Goal: Complete Application Form: Complete application form

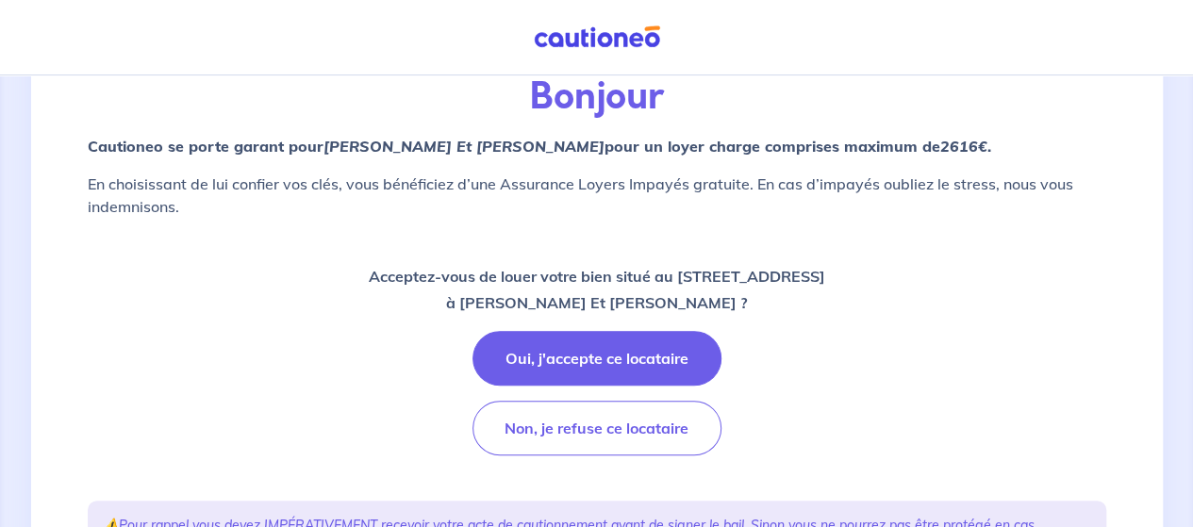
scroll to position [189, 0]
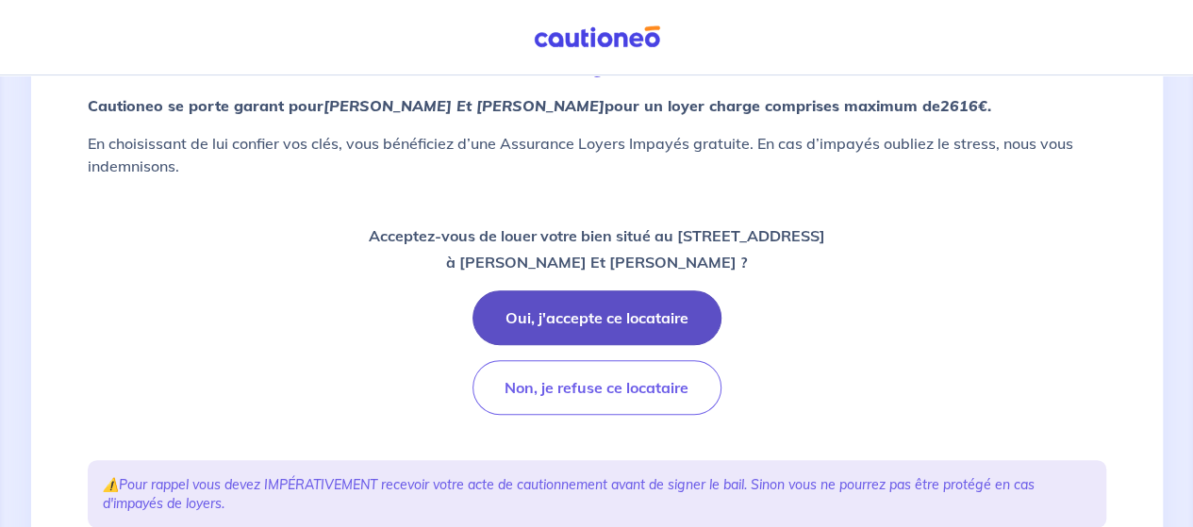
click at [589, 313] on button "Oui, j'accepte ce locataire" at bounding box center [597, 317] width 249 height 55
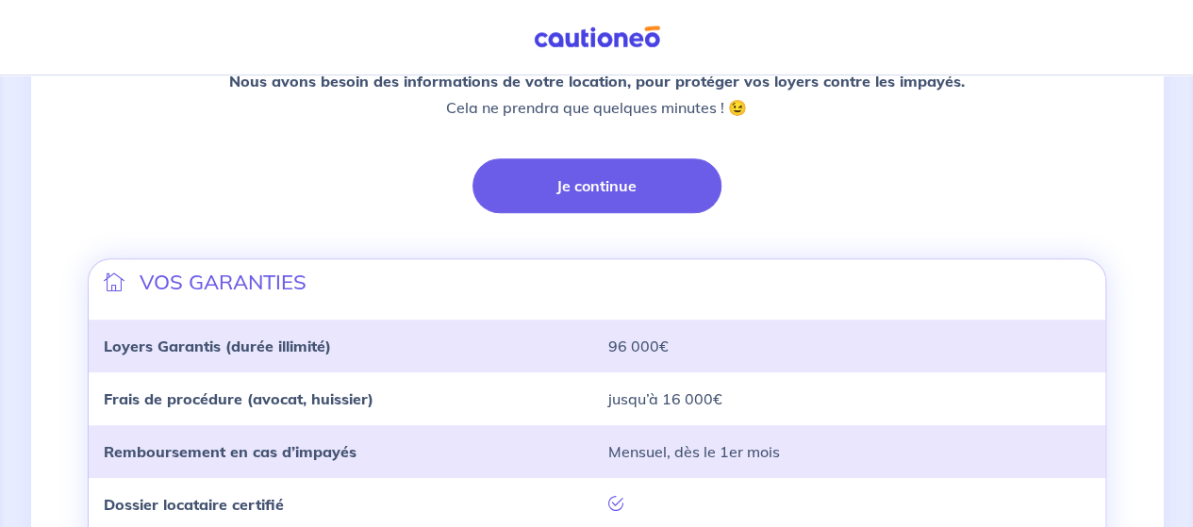
scroll to position [472, 0]
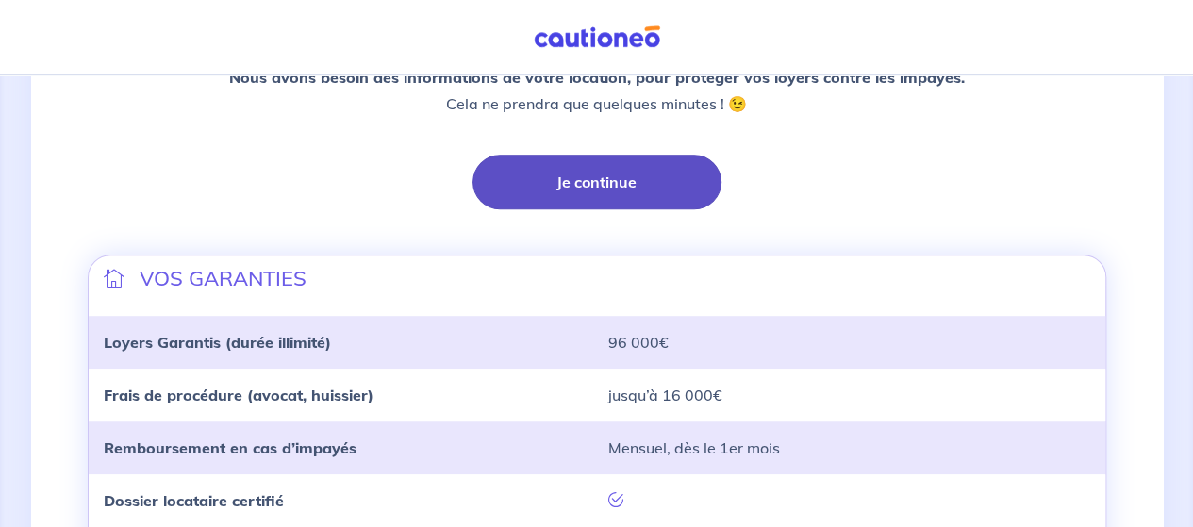
click at [587, 178] on button "Je continue" at bounding box center [597, 182] width 249 height 55
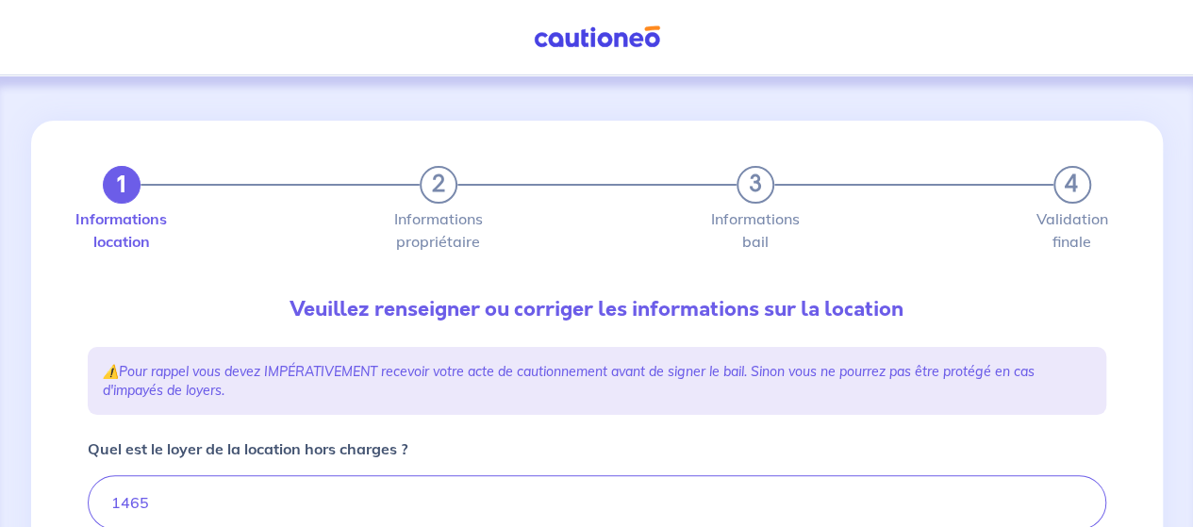
type input "1465"
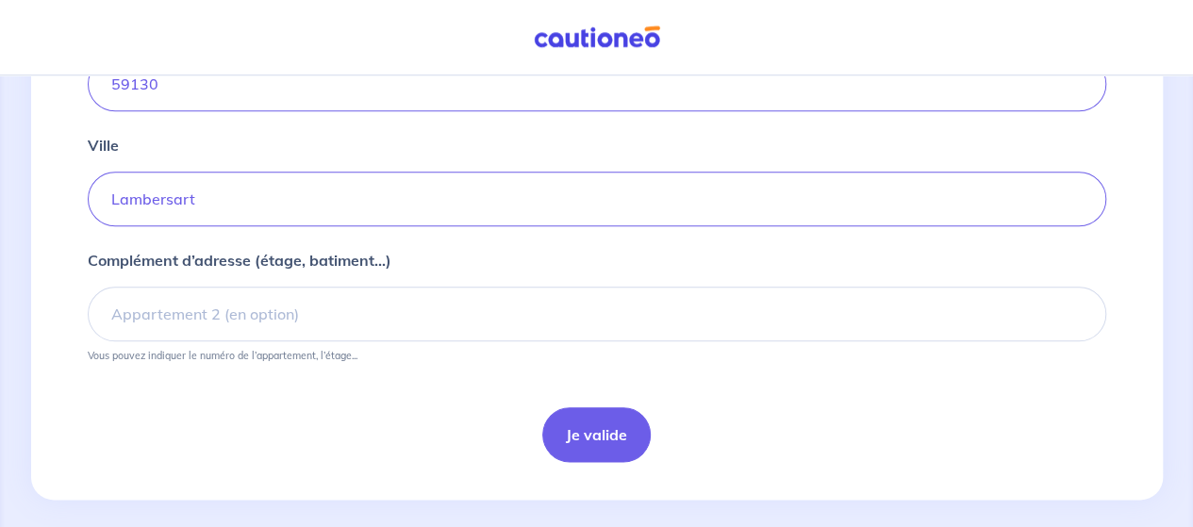
scroll to position [912, 0]
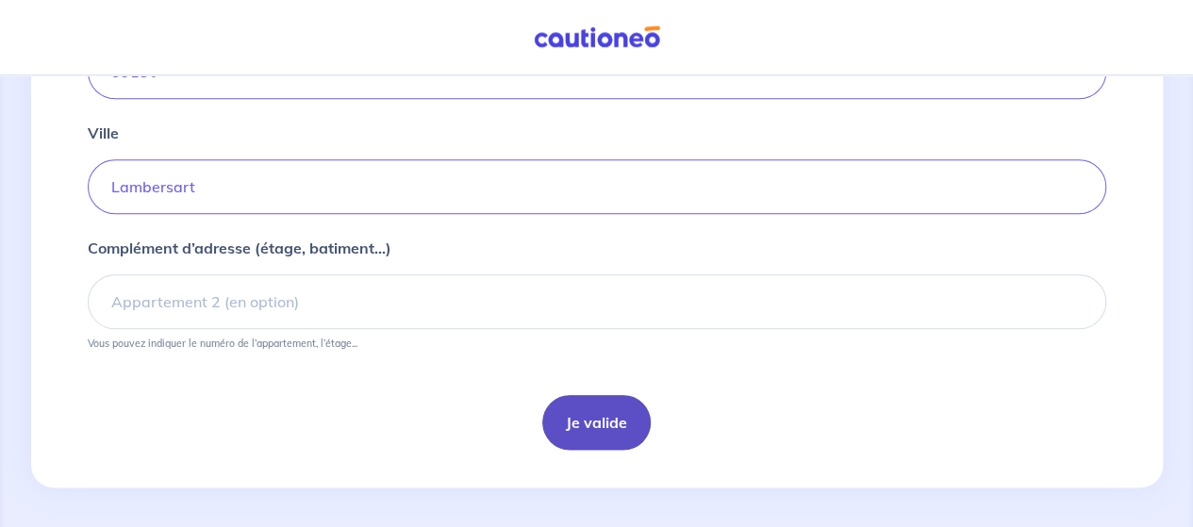
click at [583, 414] on button "Je valide" at bounding box center [596, 422] width 108 height 55
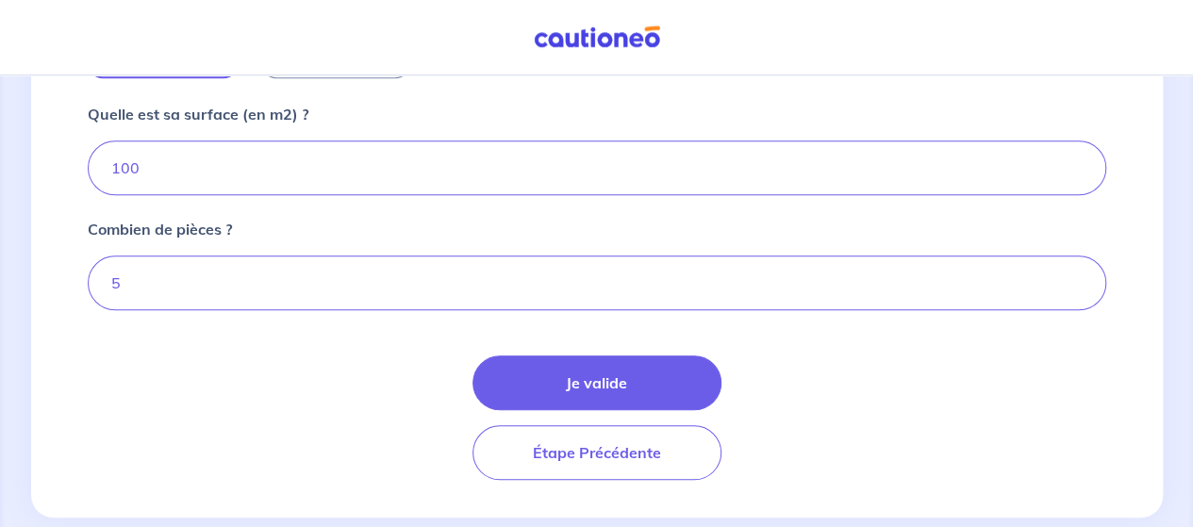
scroll to position [810, 0]
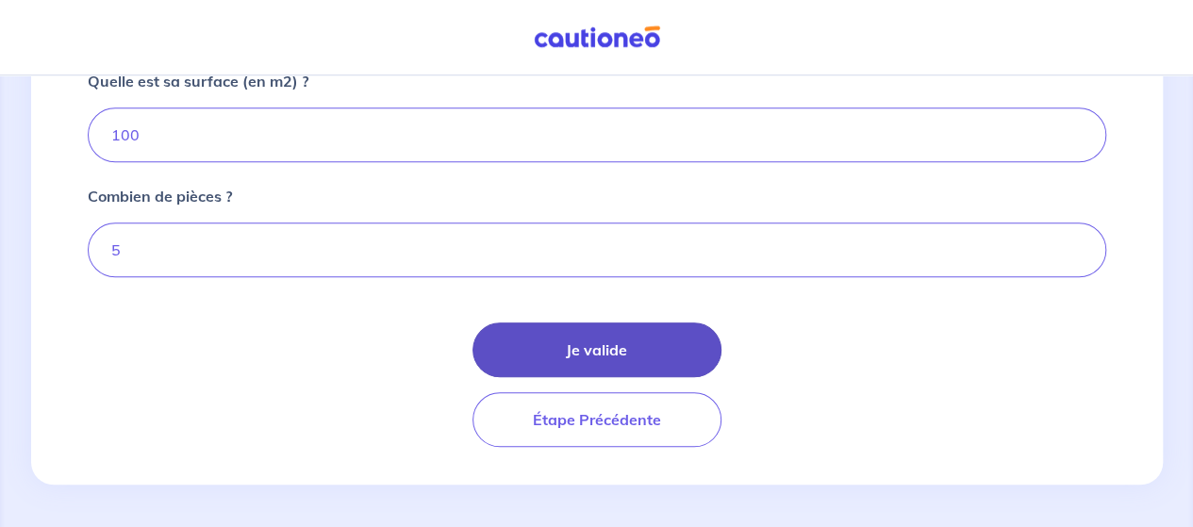
click at [636, 350] on button "Je valide" at bounding box center [597, 350] width 249 height 55
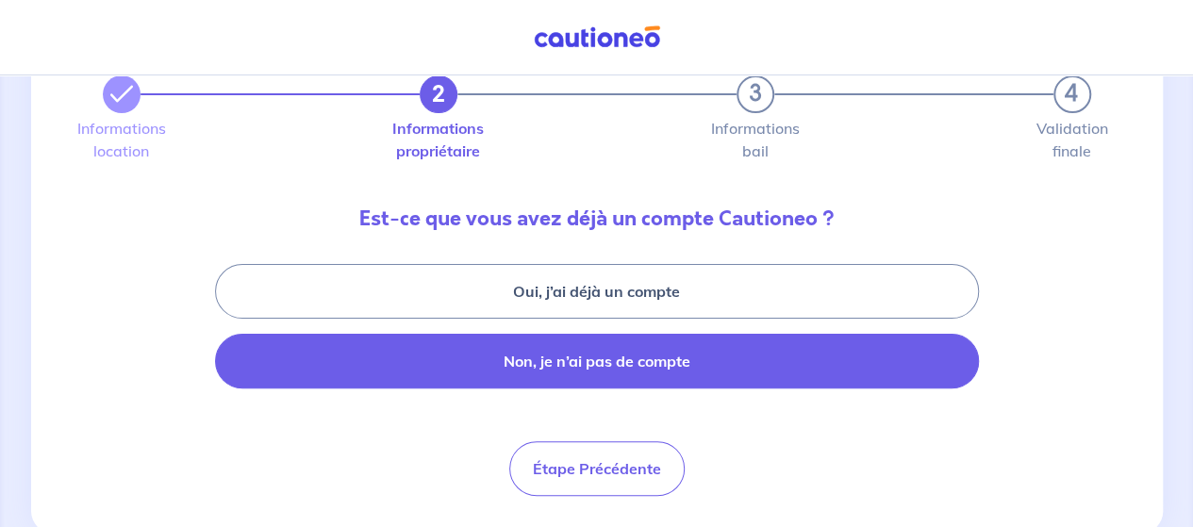
scroll to position [94, 0]
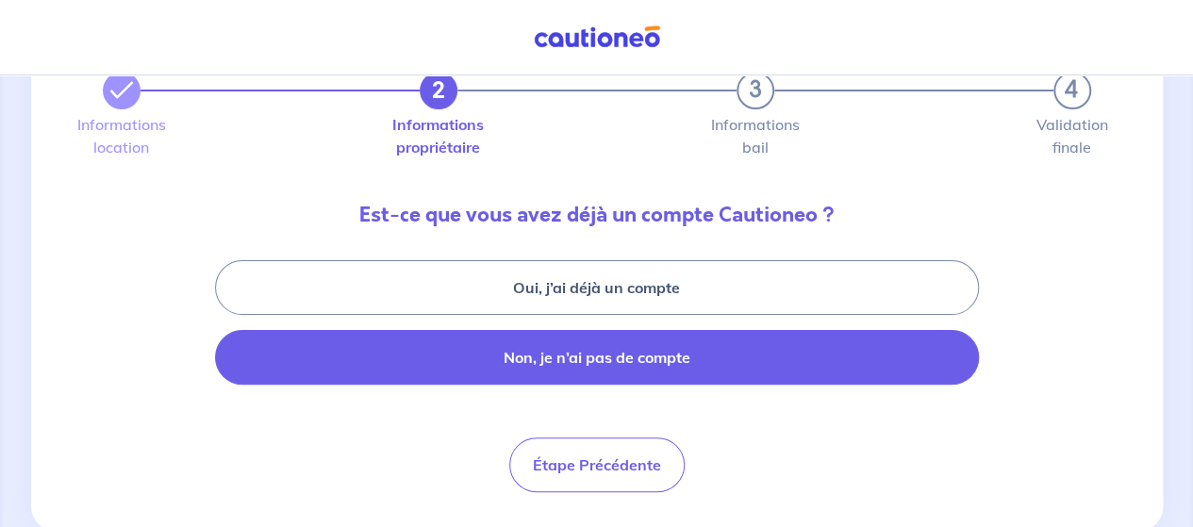
click at [665, 360] on button "Non, je n’ai pas de compte" at bounding box center [597, 357] width 764 height 55
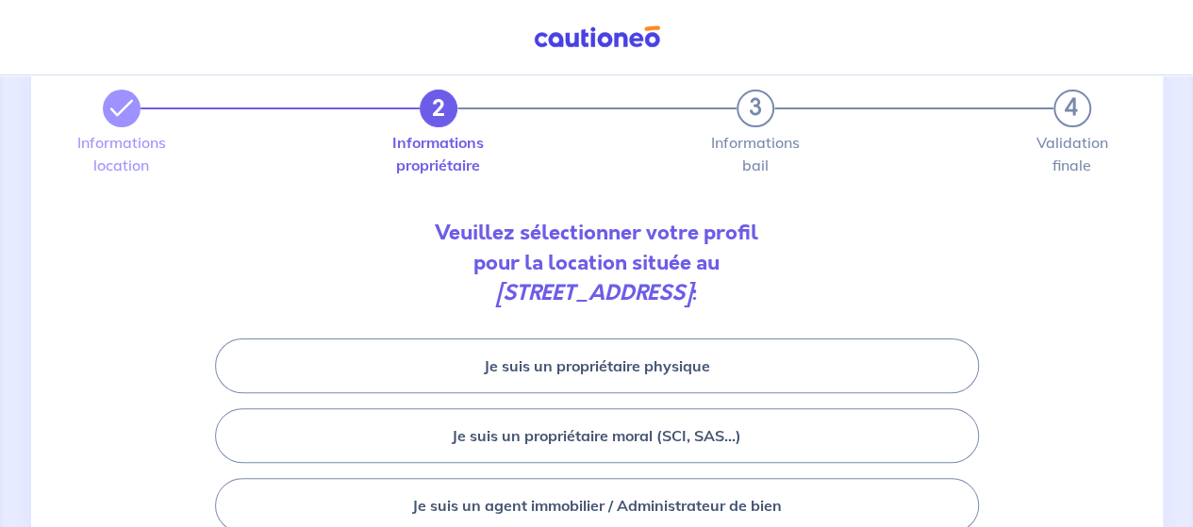
scroll to position [94, 0]
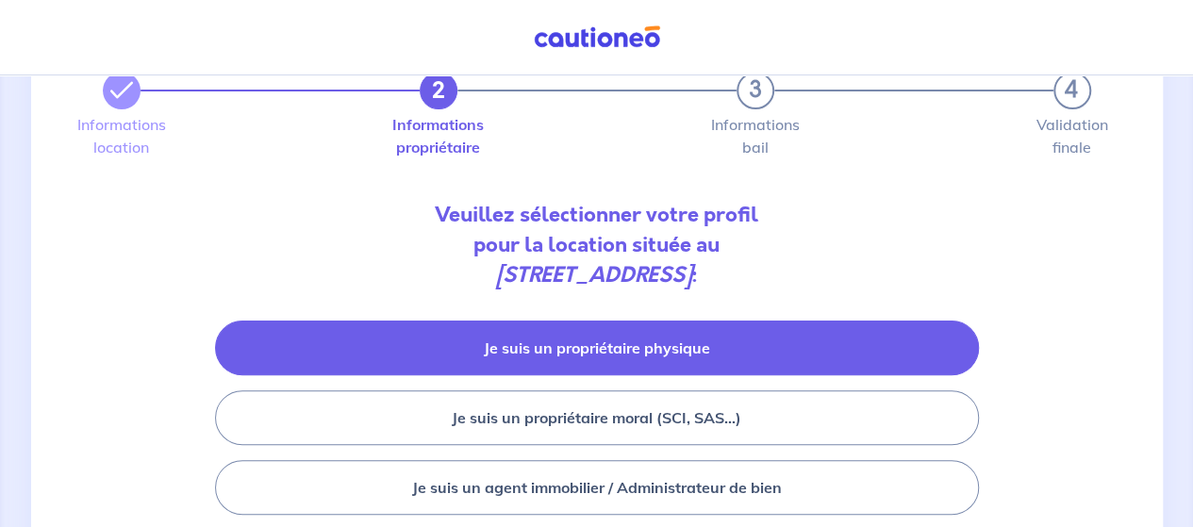
click at [666, 358] on button "Je suis un propriétaire physique" at bounding box center [597, 348] width 764 height 55
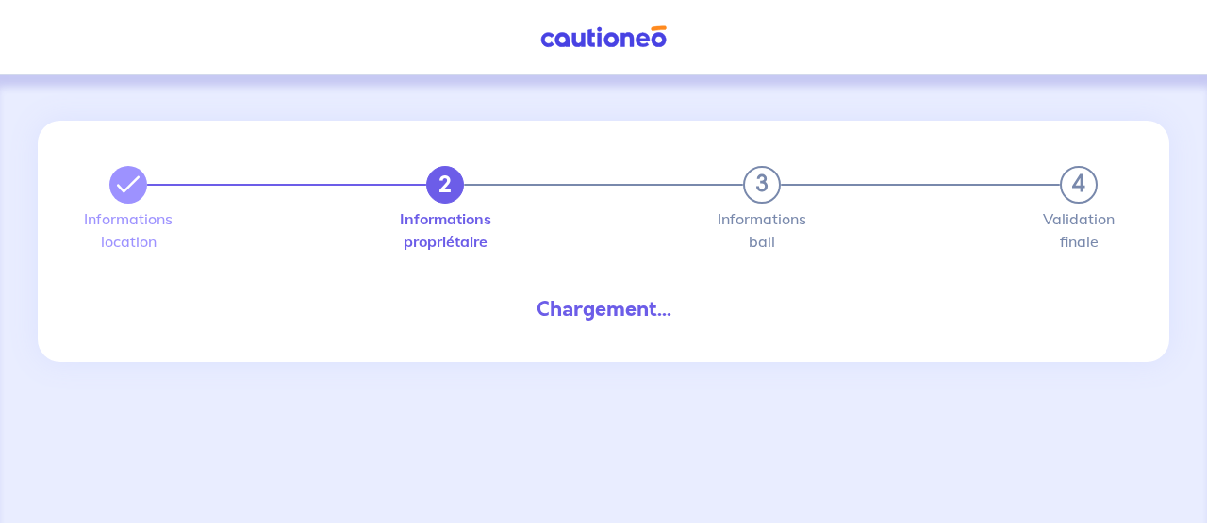
select select "FR"
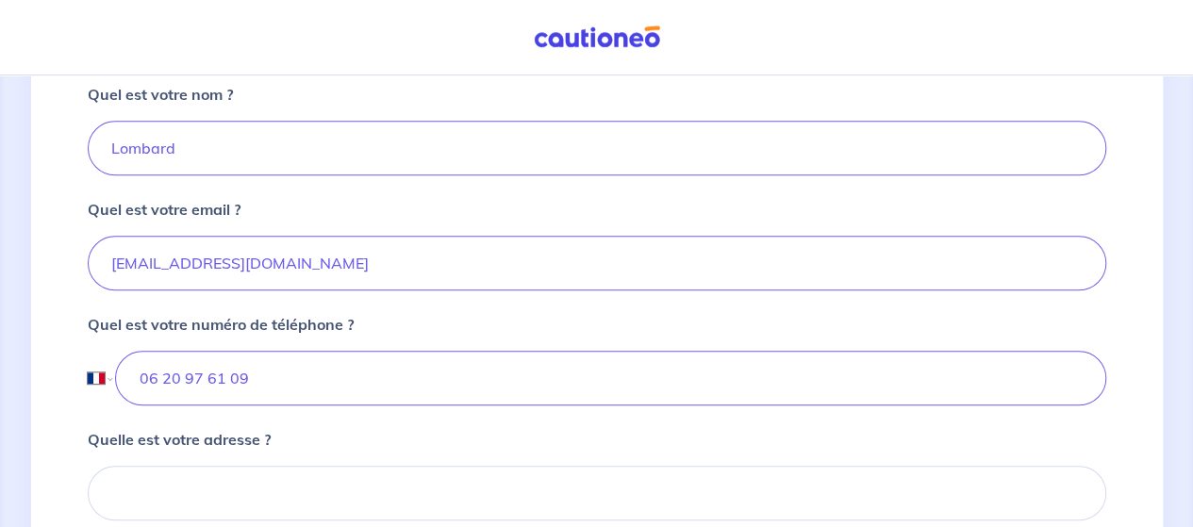
scroll to position [377, 0]
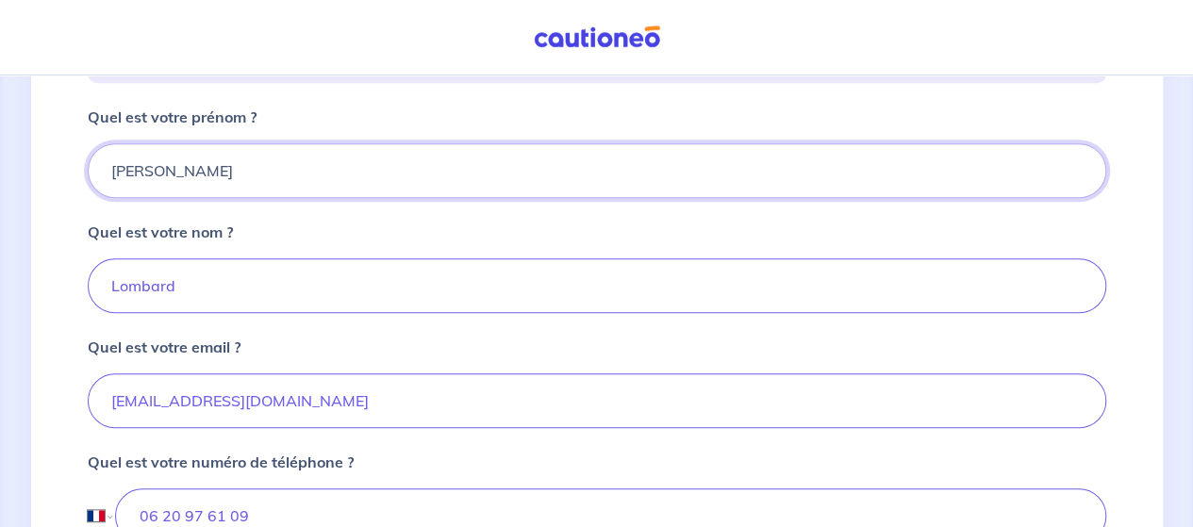
drag, startPoint x: 202, startPoint y: 178, endPoint x: 89, endPoint y: 178, distance: 113.2
click at [89, 178] on input "Pierre" at bounding box center [597, 170] width 1019 height 55
type input "a"
type input "[PERSON_NAME]"
click at [466, 301] on input "Lombard" at bounding box center [597, 285] width 1019 height 55
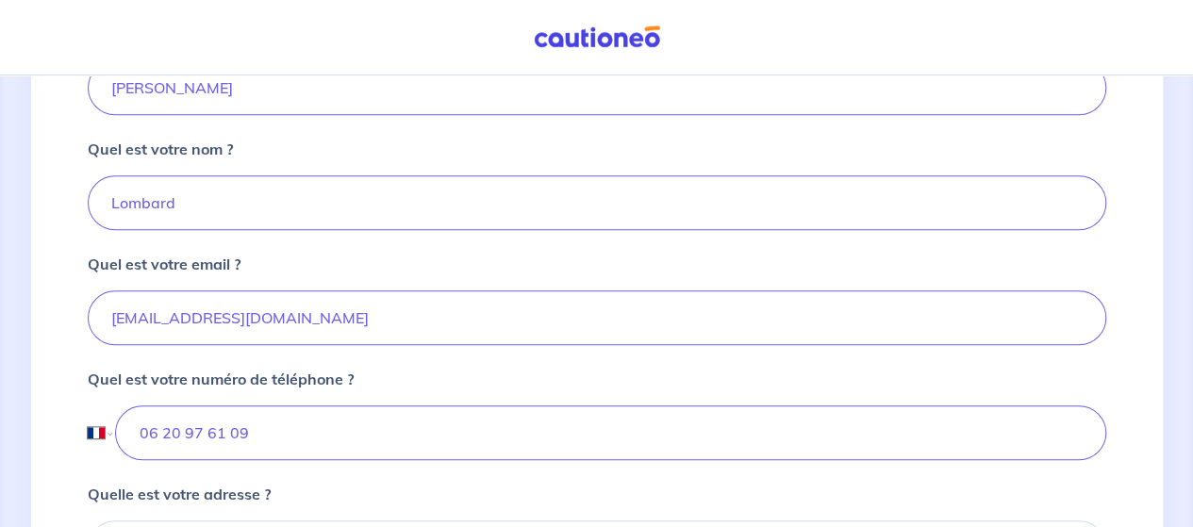
scroll to position [472, 0]
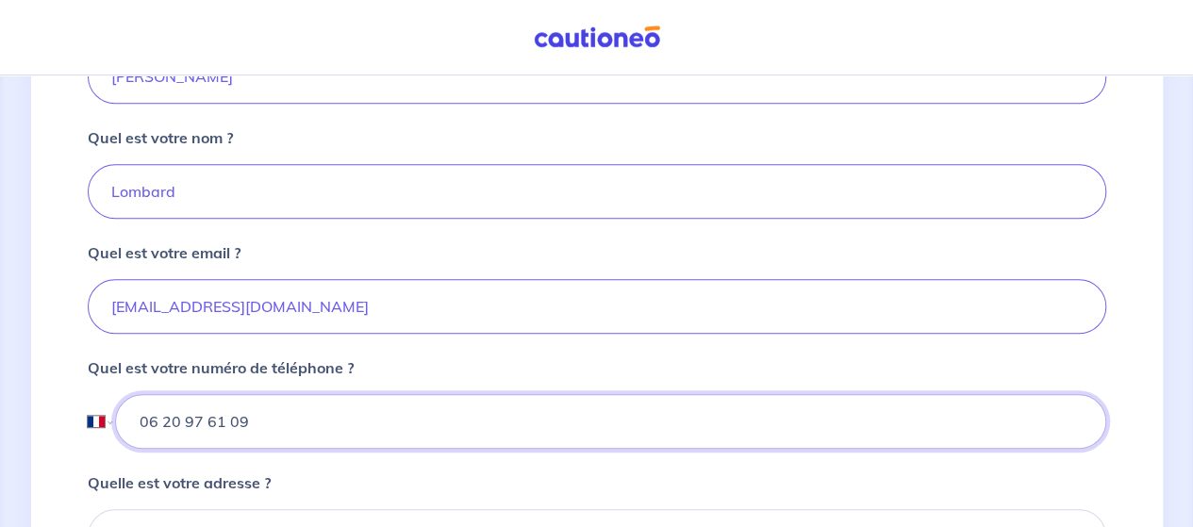
drag, startPoint x: 160, startPoint y: 416, endPoint x: 301, endPoint y: 420, distance: 140.6
click at [301, 420] on input "06 20 97 61 09" at bounding box center [610, 421] width 990 height 55
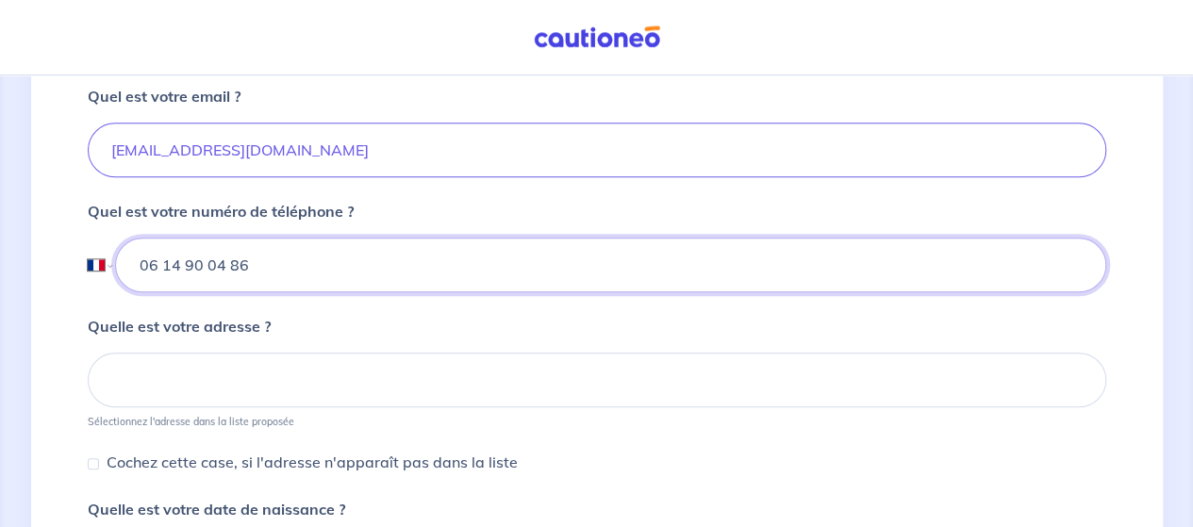
scroll to position [660, 0]
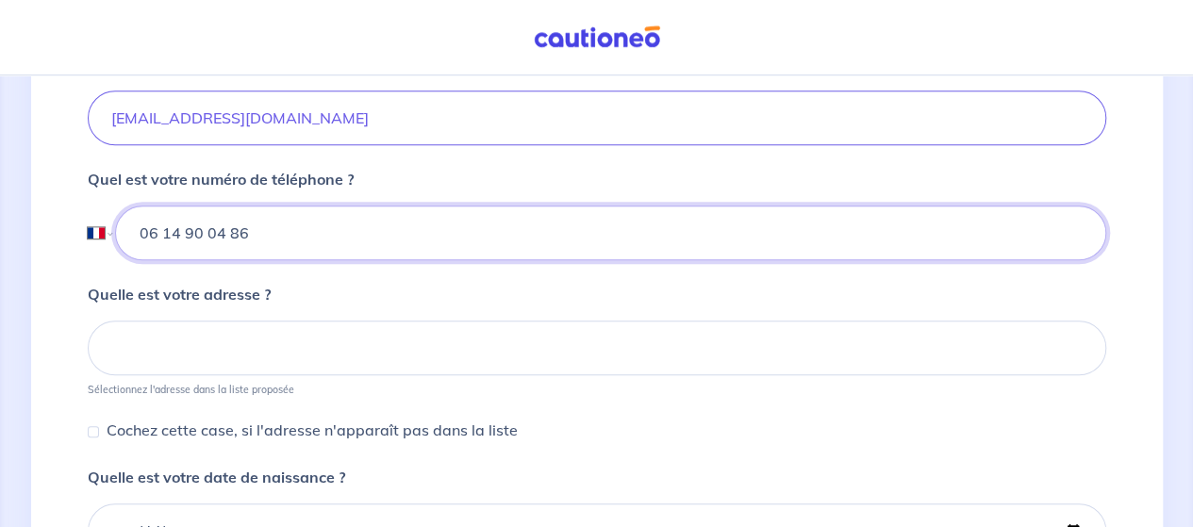
type input "06 14 90 04 86"
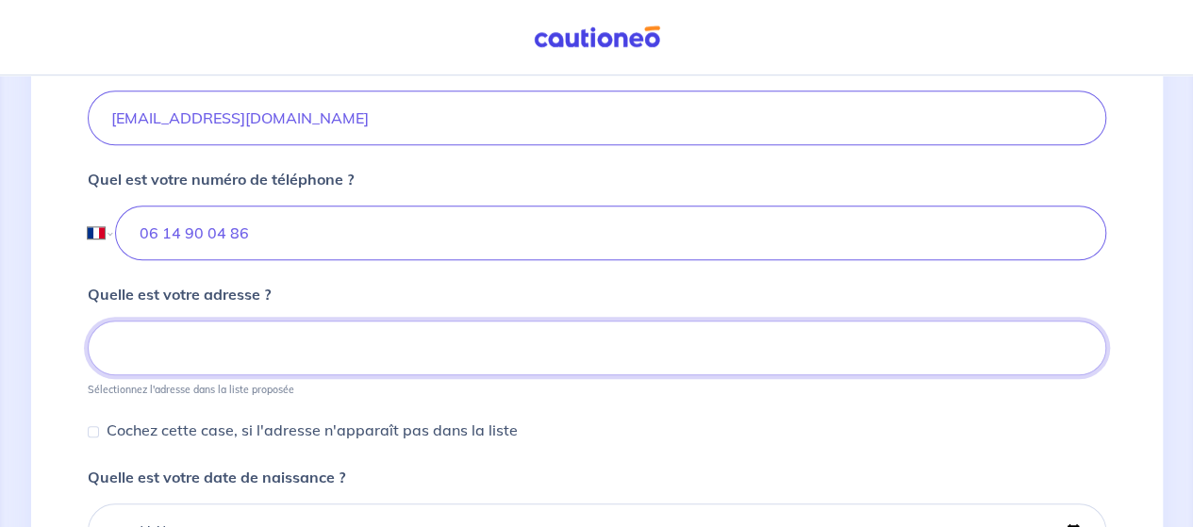
click at [413, 355] on input at bounding box center [597, 348] width 1019 height 55
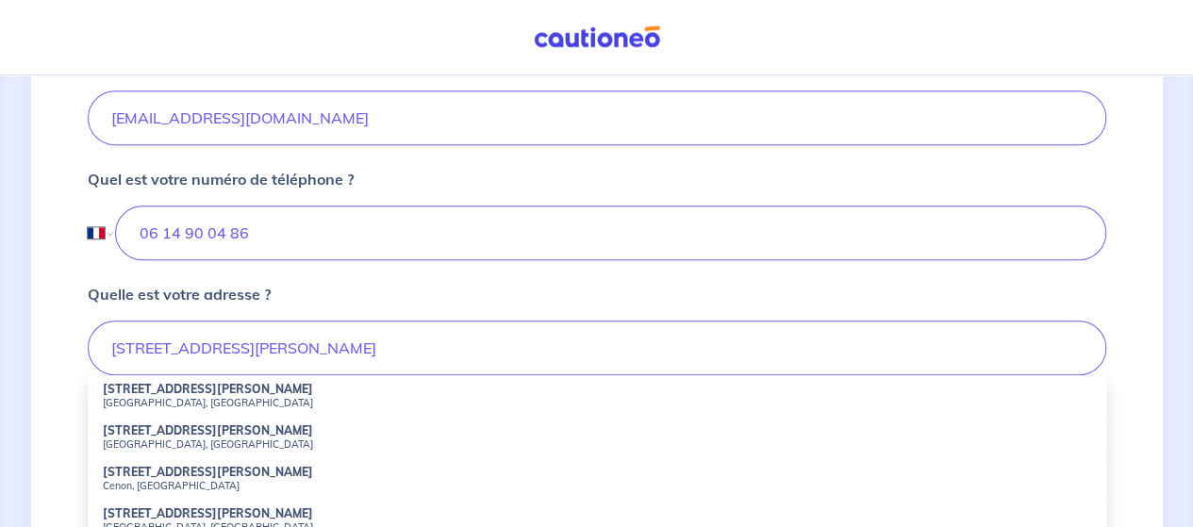
click at [438, 301] on div "Quelle est votre adresse ? 10 AVENUE GEORGES CLEMENCEAU 10 Avenue Georges Cleme…" at bounding box center [597, 443] width 1019 height 321
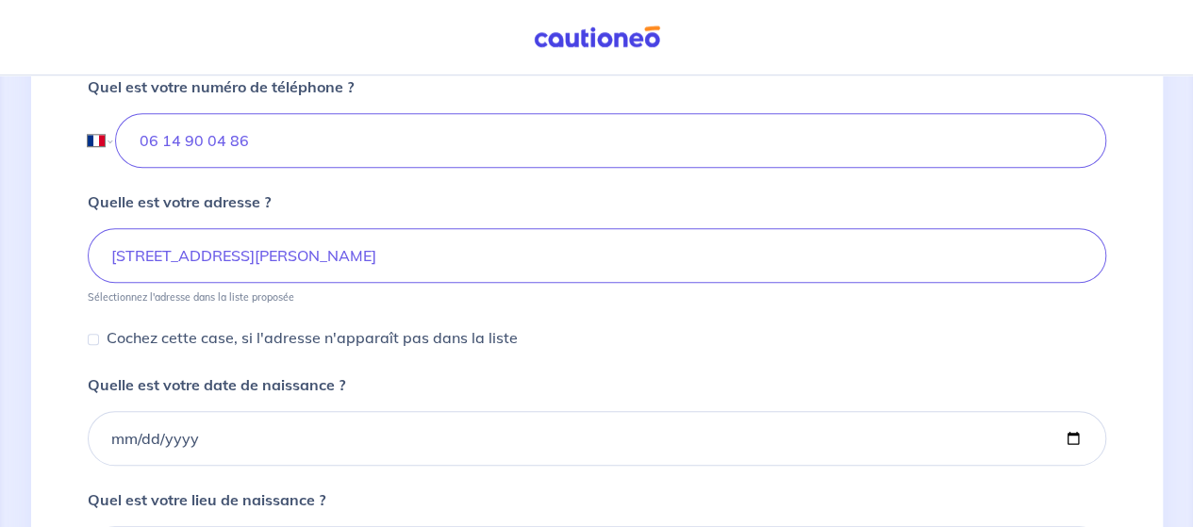
scroll to position [755, 0]
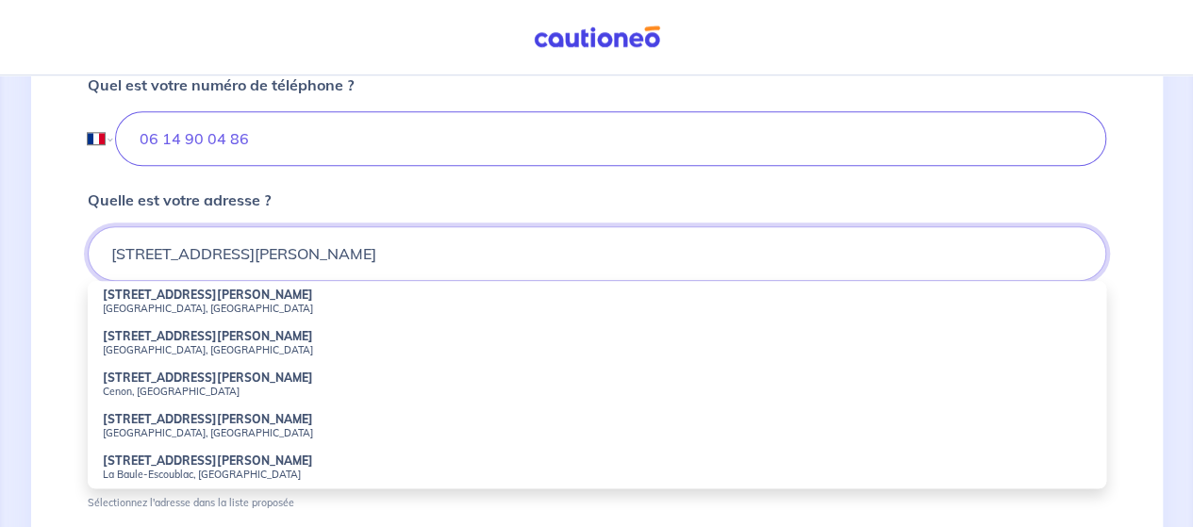
click at [447, 248] on input "10 AVENUE GEORGES CLEMENCEAU" at bounding box center [597, 253] width 1019 height 55
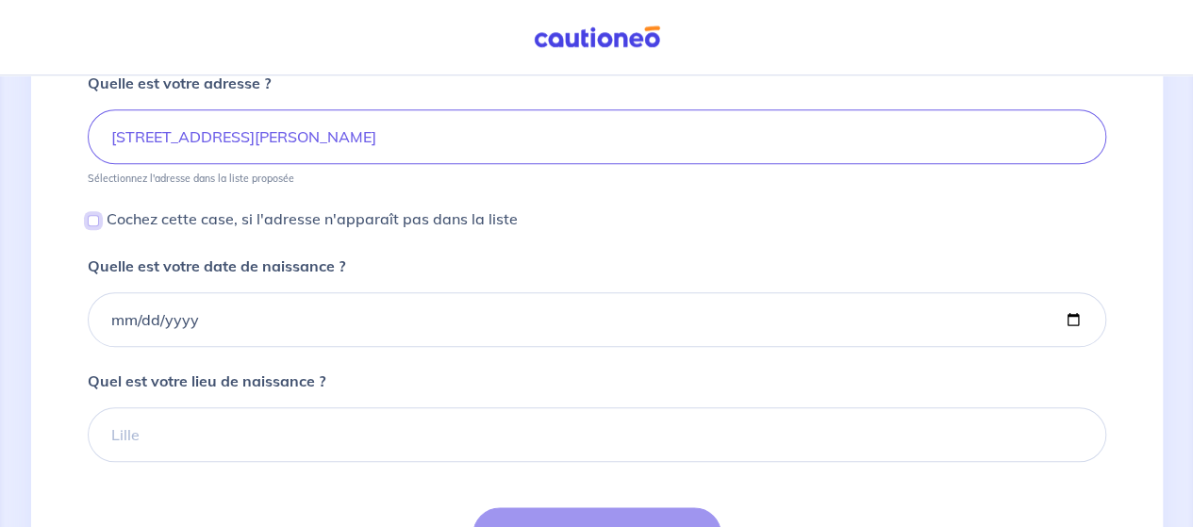
scroll to position [749, 0]
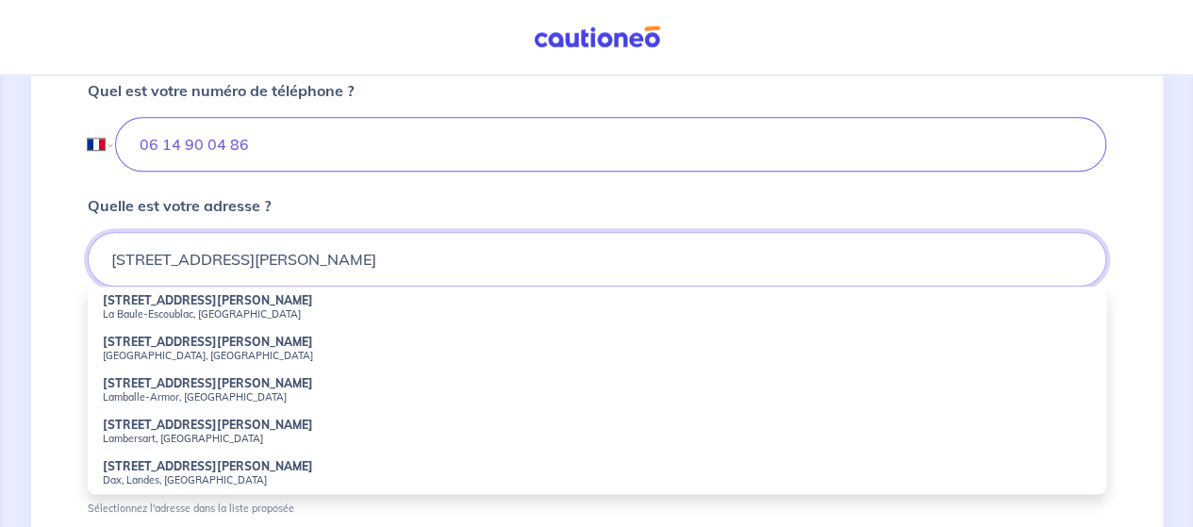
click at [391, 250] on input "10 AVENUE GEORGES CLEMENCEAU L" at bounding box center [597, 259] width 1019 height 55
click at [189, 432] on small "Lambersart, France" at bounding box center [597, 438] width 988 height 13
type input "10 Avenue Georges Clemenceau, Lambersart, France"
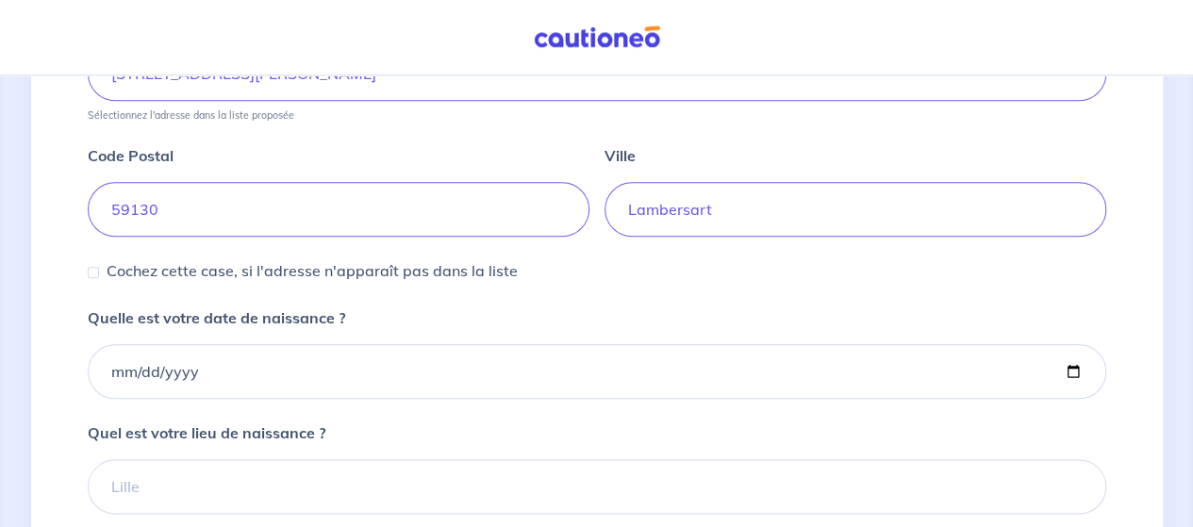
scroll to position [937, 0]
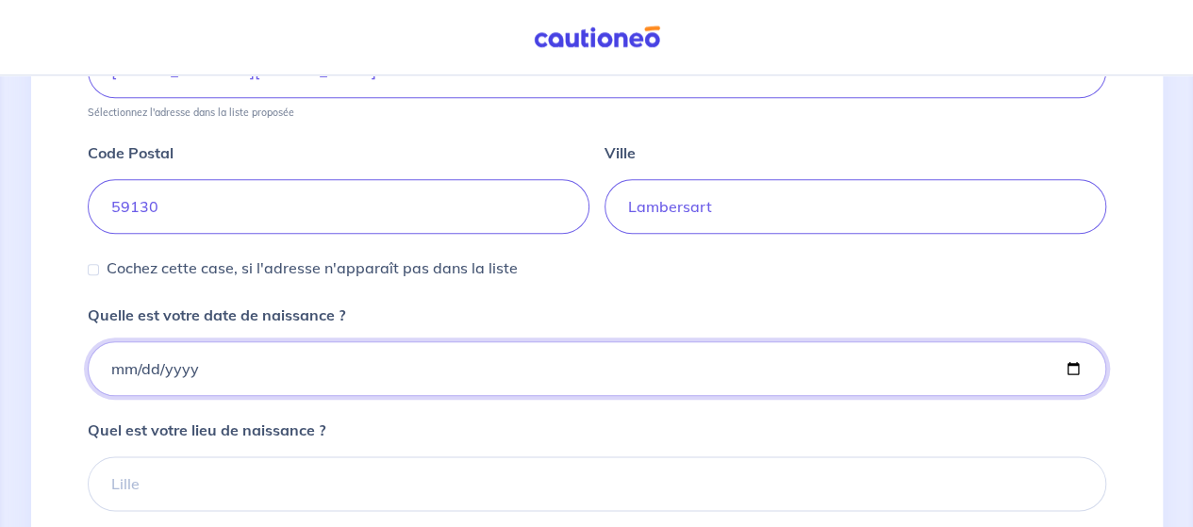
click at [235, 363] on input "Quelle est votre date de naissance ?" at bounding box center [597, 368] width 1019 height 55
type input "1971-07-11"
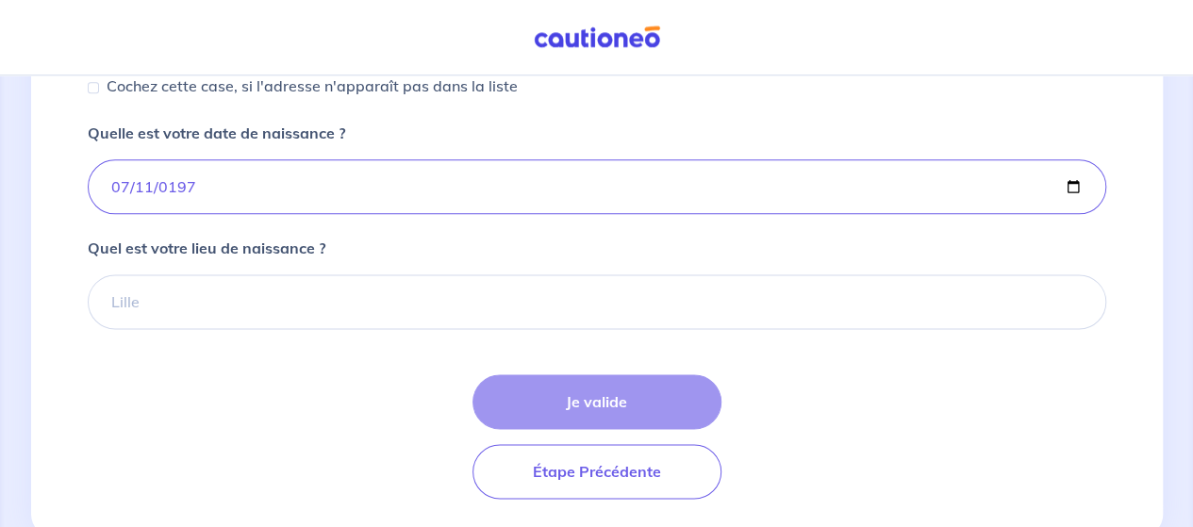
scroll to position [1126, 0]
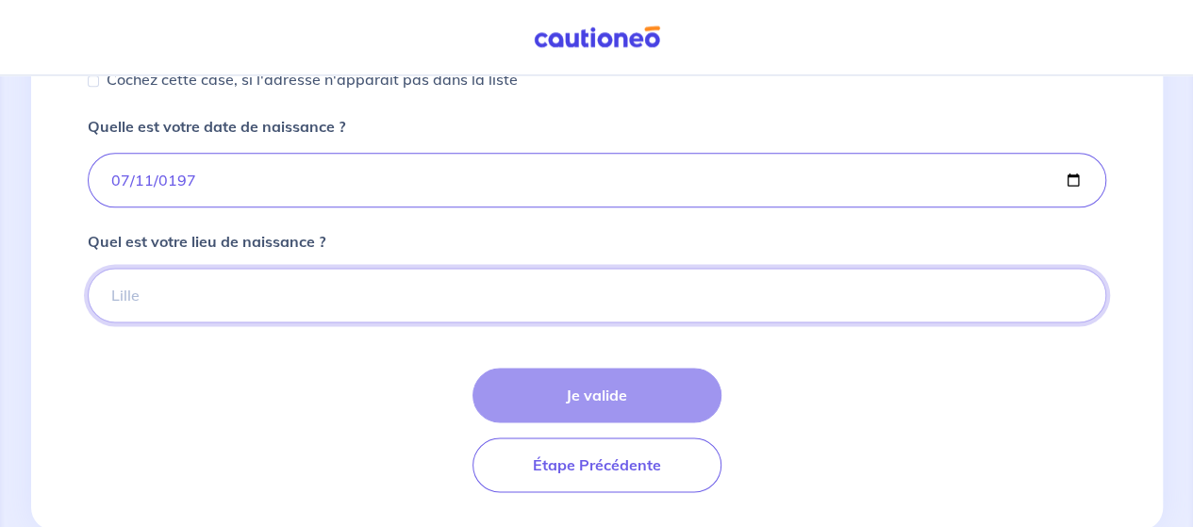
click at [406, 289] on input "Quel est votre lieu de naissance ?" at bounding box center [597, 295] width 1019 height 55
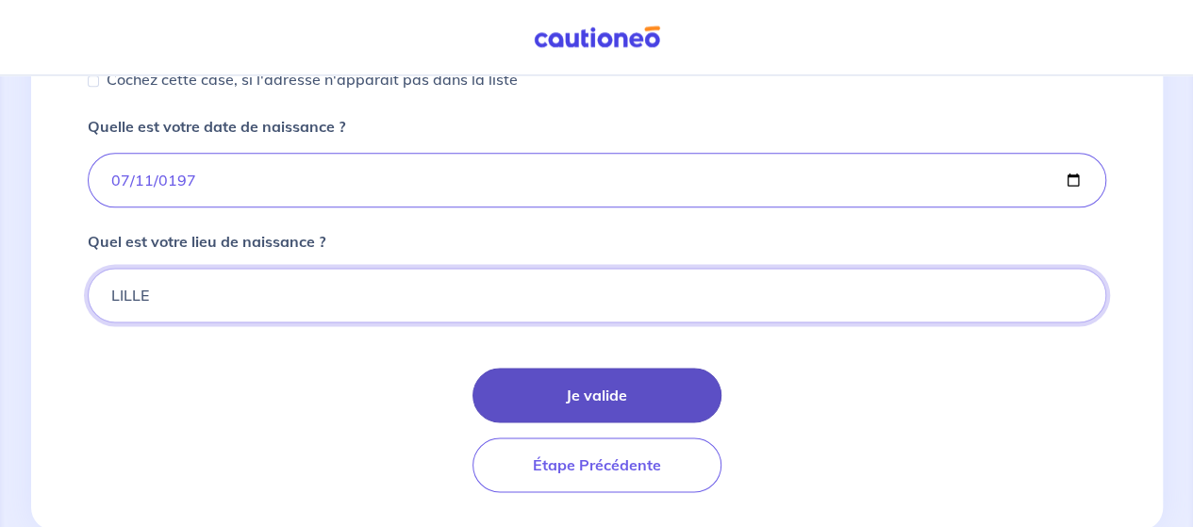
type input "LILLE"
click at [619, 382] on button "Je valide" at bounding box center [597, 395] width 249 height 55
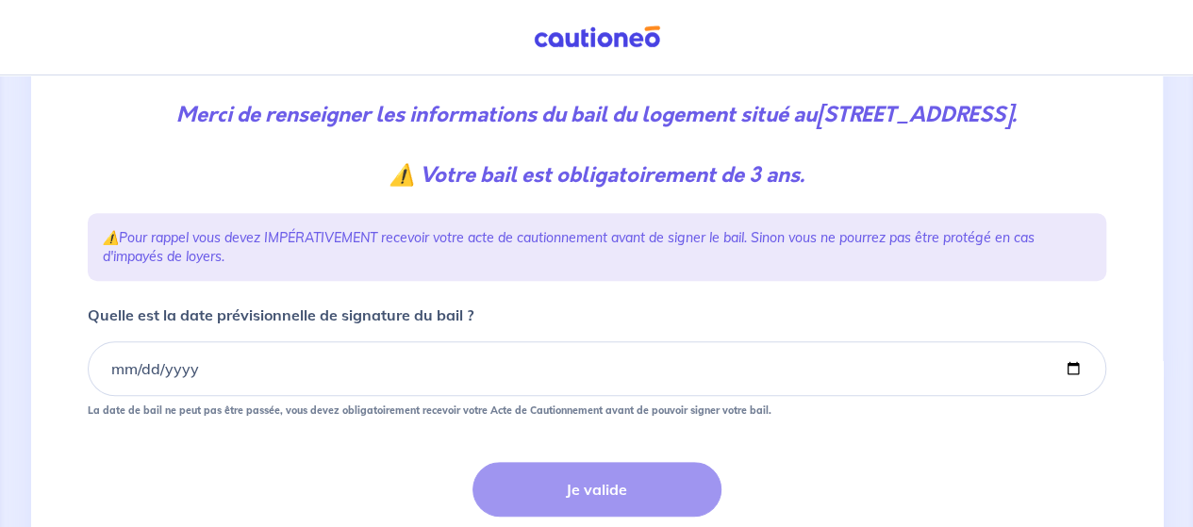
scroll to position [283, 0]
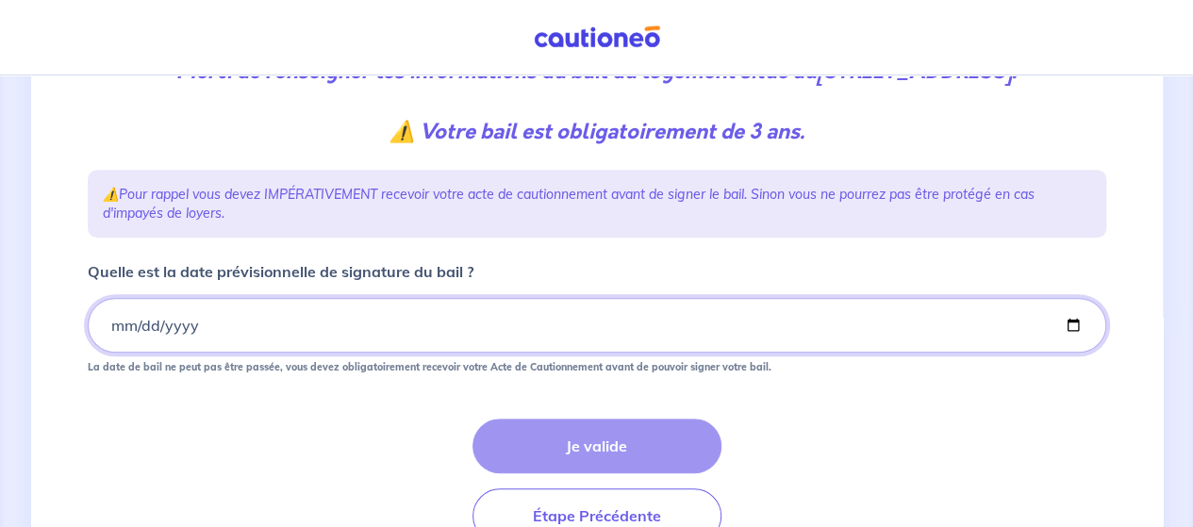
click at [189, 353] on input "Quelle est la date prévisionnelle de signature du bail ?" at bounding box center [597, 325] width 1019 height 55
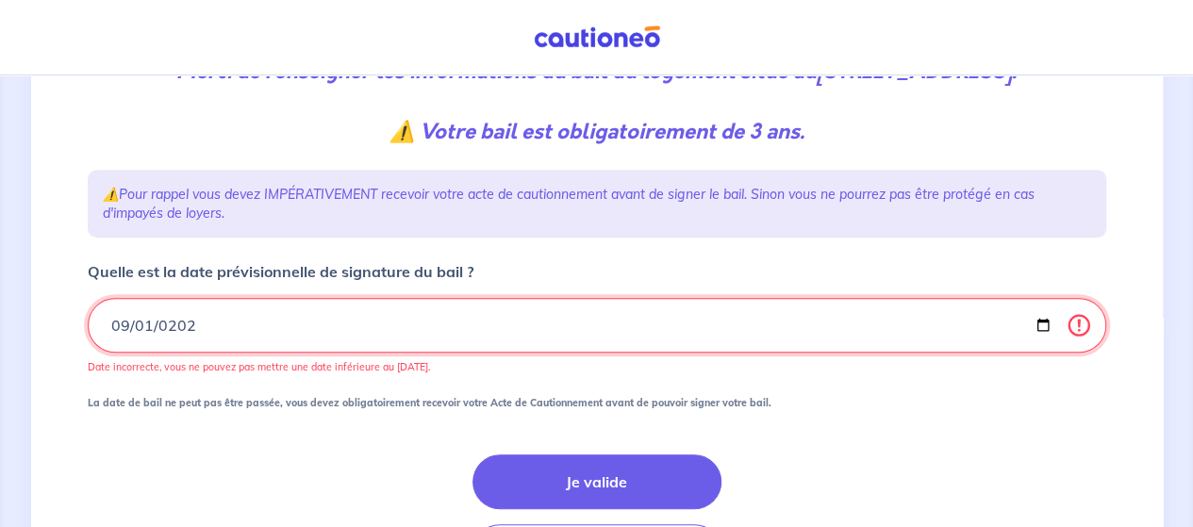
type input "2025-09-01"
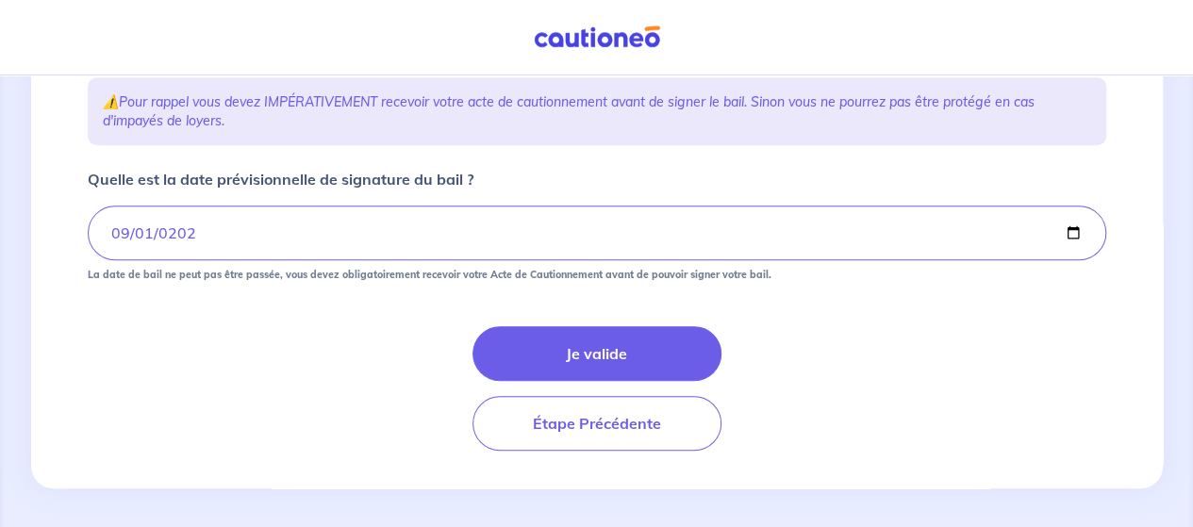
scroll to position [377, 0]
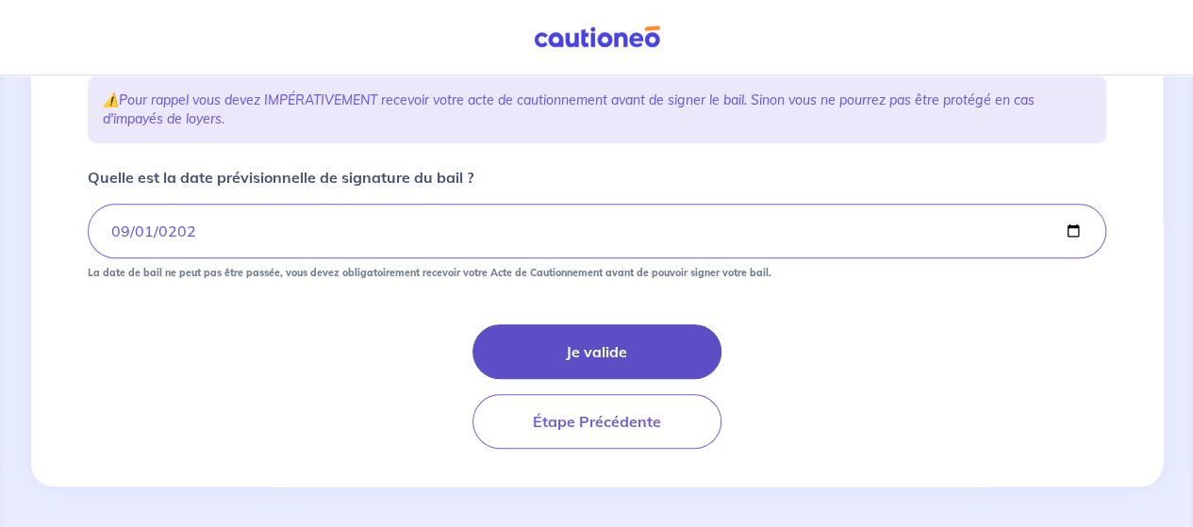
click at [594, 373] on button "Je valide" at bounding box center [597, 351] width 249 height 55
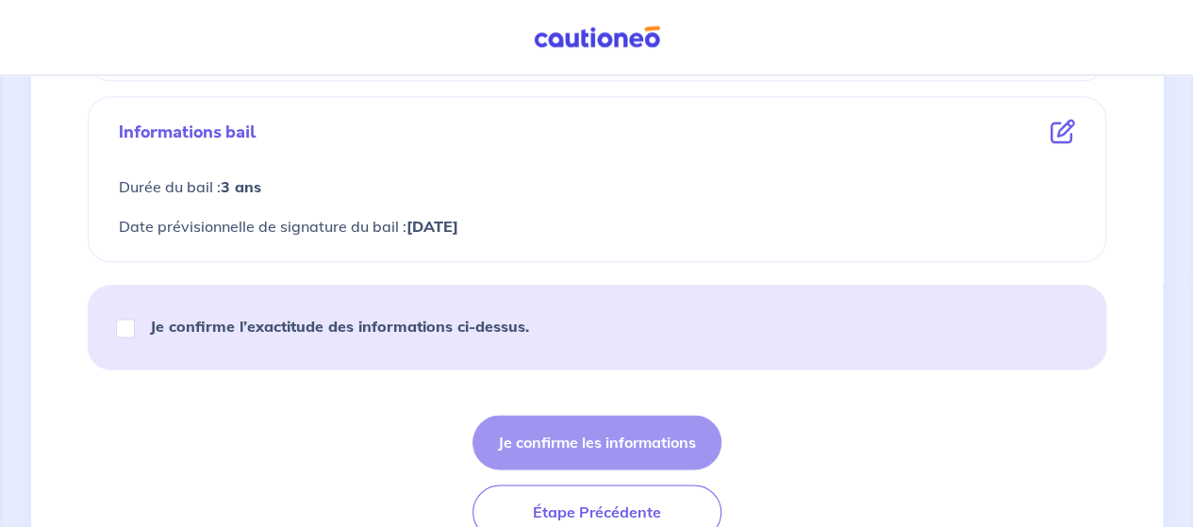
scroll to position [1037, 0]
click at [129, 322] on input "Je confirme l’exactitude des informations ci-dessus." at bounding box center [125, 326] width 19 height 19
checkbox input "true"
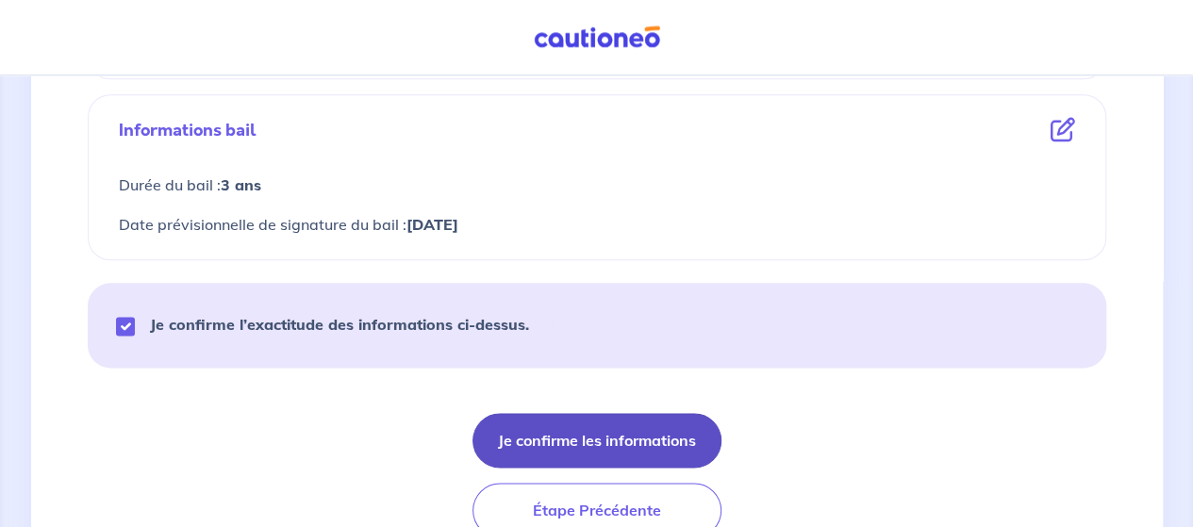
click at [603, 431] on button "Je confirme les informations" at bounding box center [597, 440] width 249 height 55
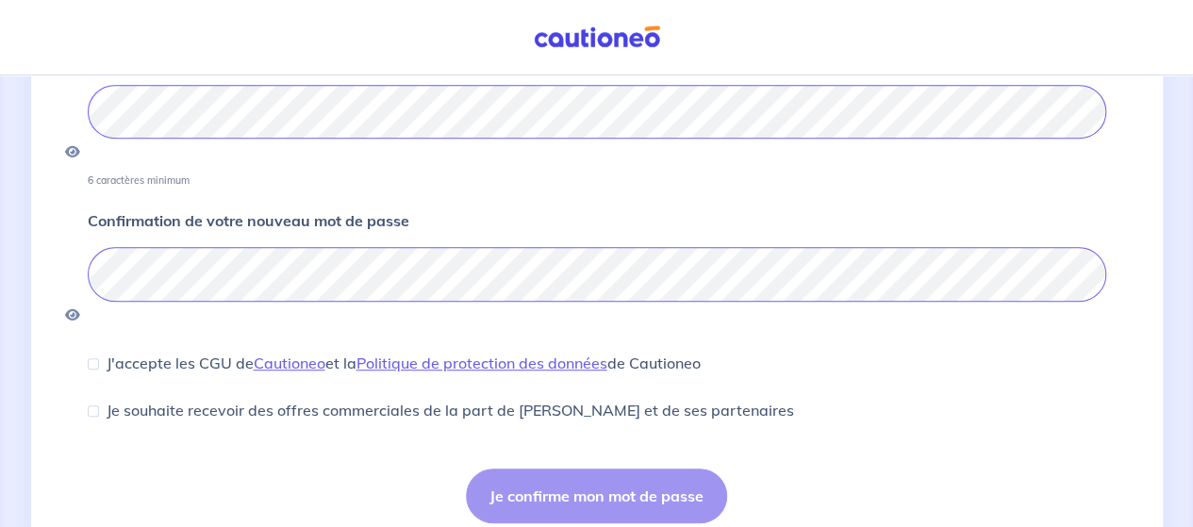
scroll to position [377, 0]
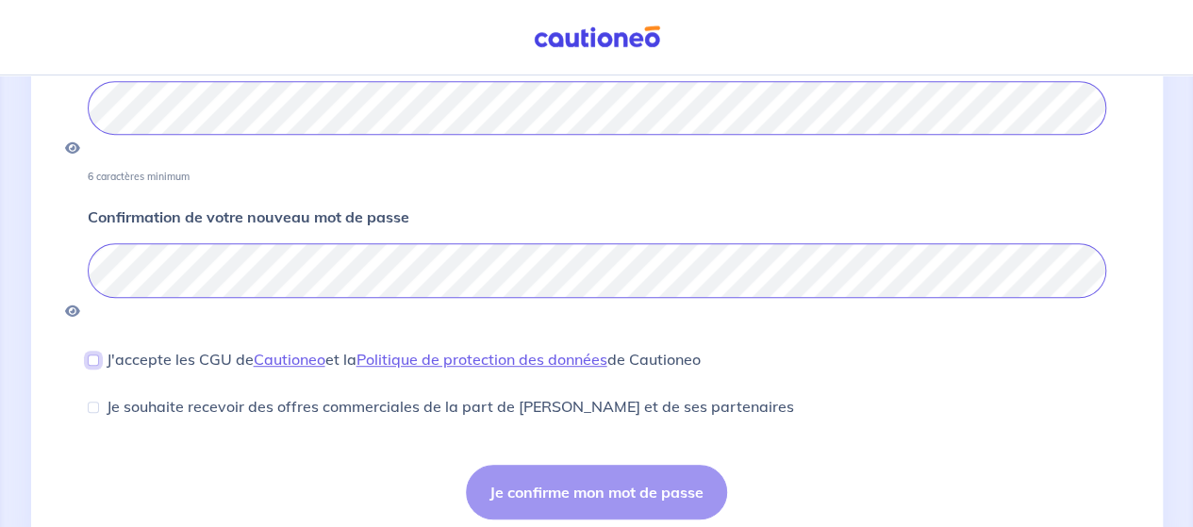
click at [91, 355] on input "J'accepte les CGU de Cautioneo et la Politique de protection des données de Cau…" at bounding box center [93, 360] width 11 height 11
checkbox input "true"
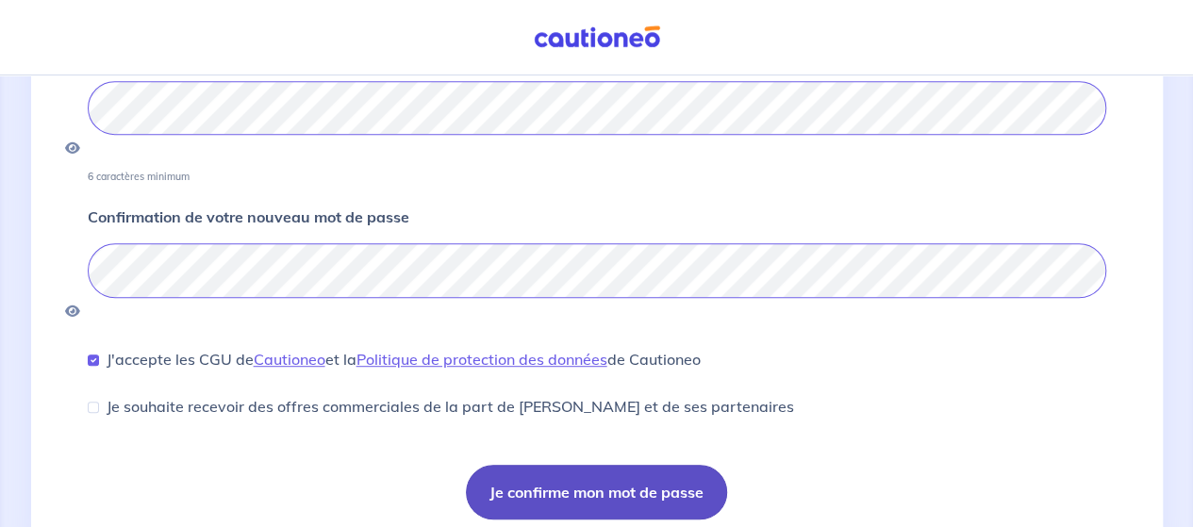
click at [580, 465] on button "Je confirme mon mot de passe" at bounding box center [596, 492] width 261 height 55
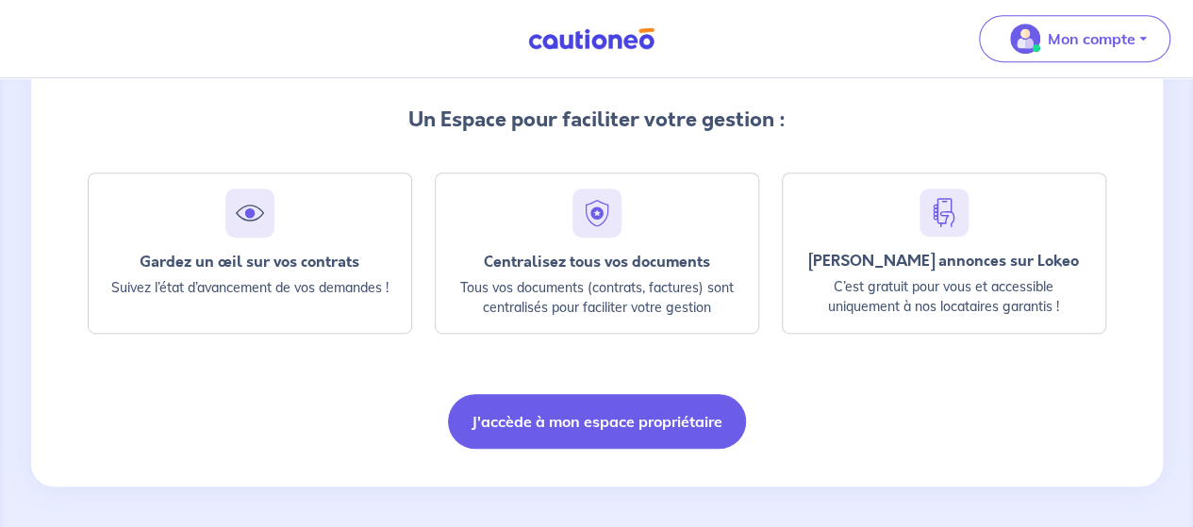
scroll to position [451, 0]
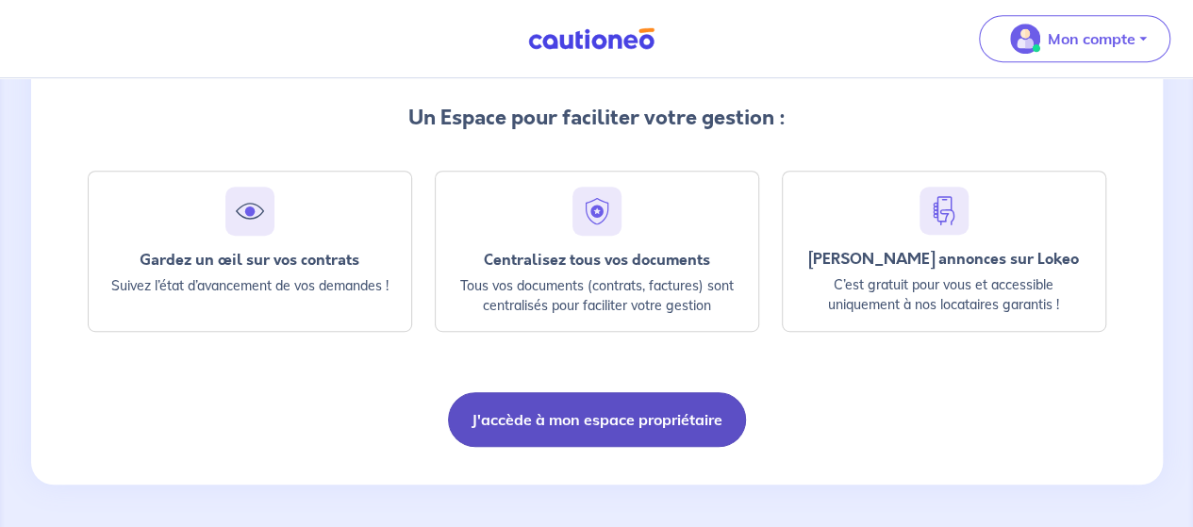
click at [619, 415] on button "J'accède à mon espace propriétaire" at bounding box center [597, 419] width 298 height 55
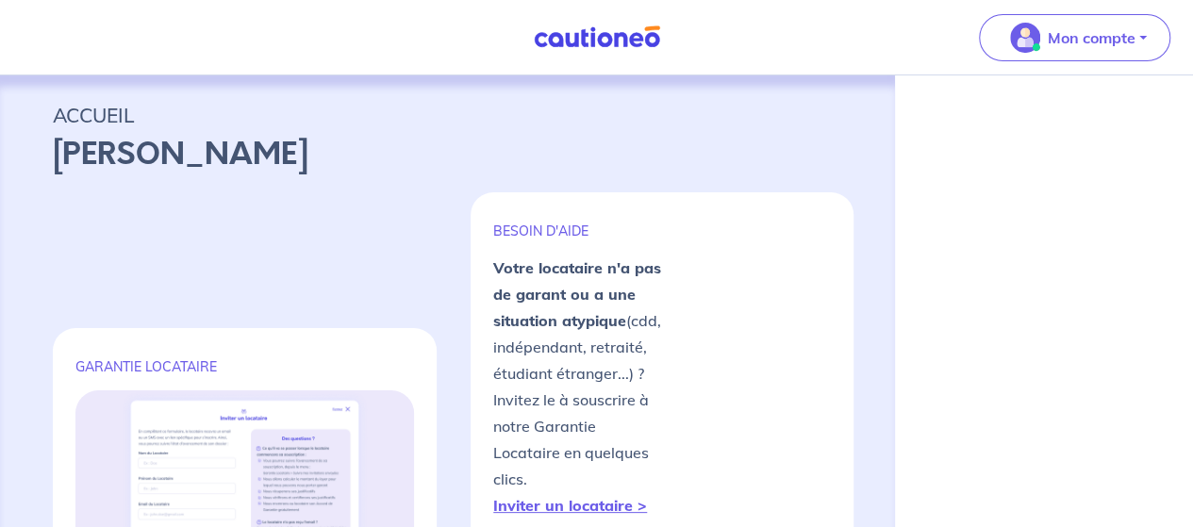
select select "FR"
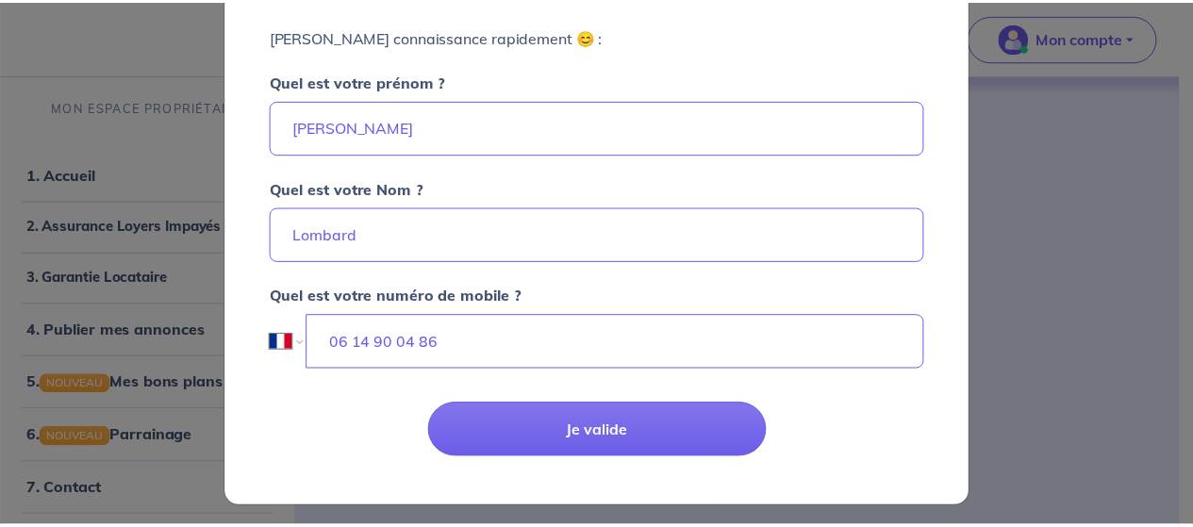
scroll to position [155, 0]
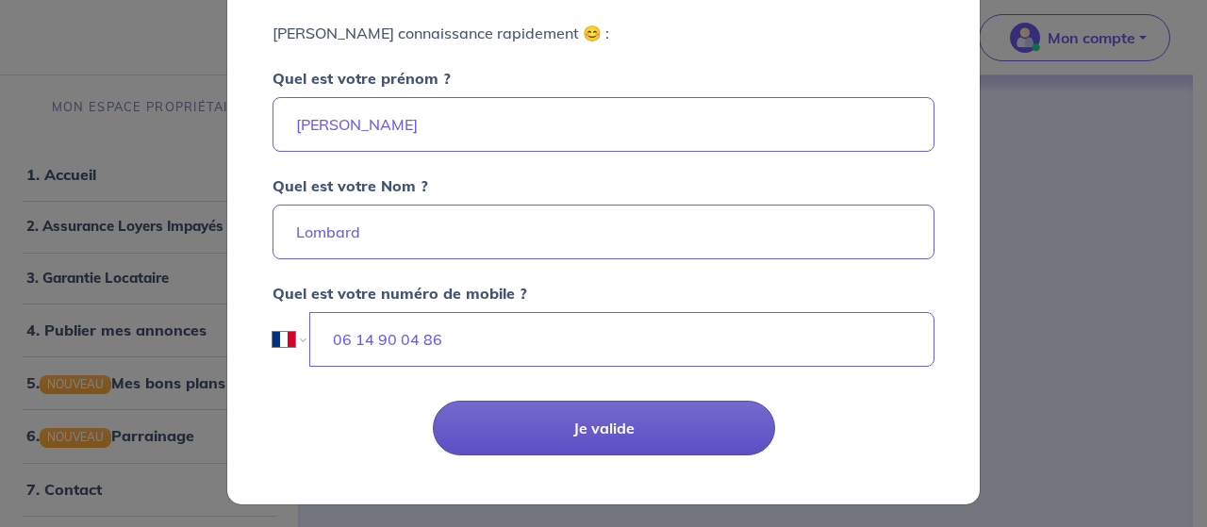
click at [617, 422] on button "Je valide" at bounding box center [604, 428] width 342 height 55
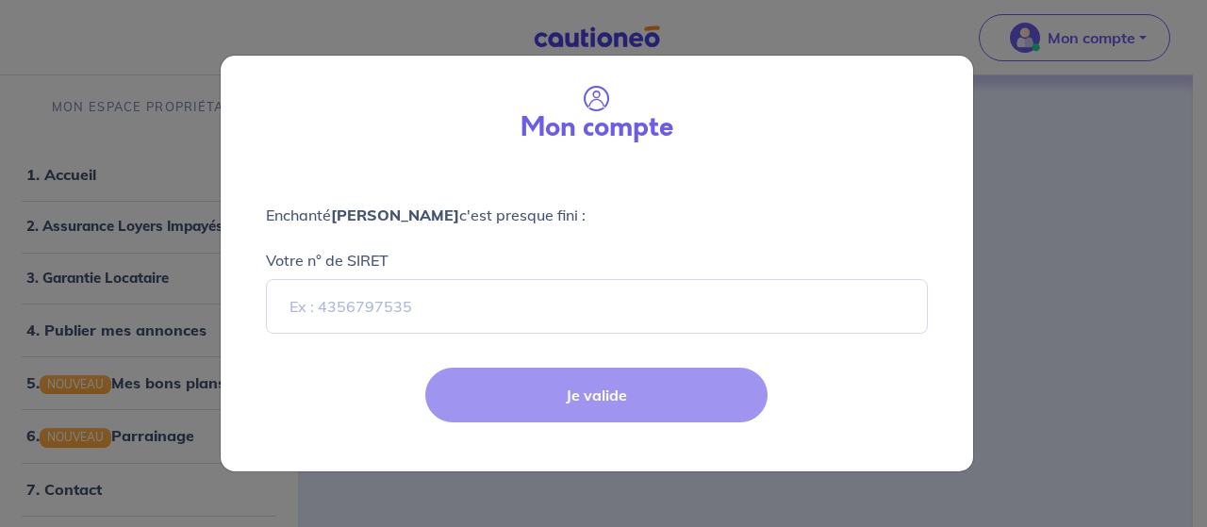
click at [452, 241] on div "Votre n° de SIRET" at bounding box center [597, 280] width 662 height 108
click at [604, 397] on div "Je valide" at bounding box center [596, 410] width 775 height 123
click at [1036, 196] on div "Mon compte Enchanté [PERSON_NAME] c'est presque fini : Votre n° de SIRET Je val…" at bounding box center [603, 263] width 1207 height 527
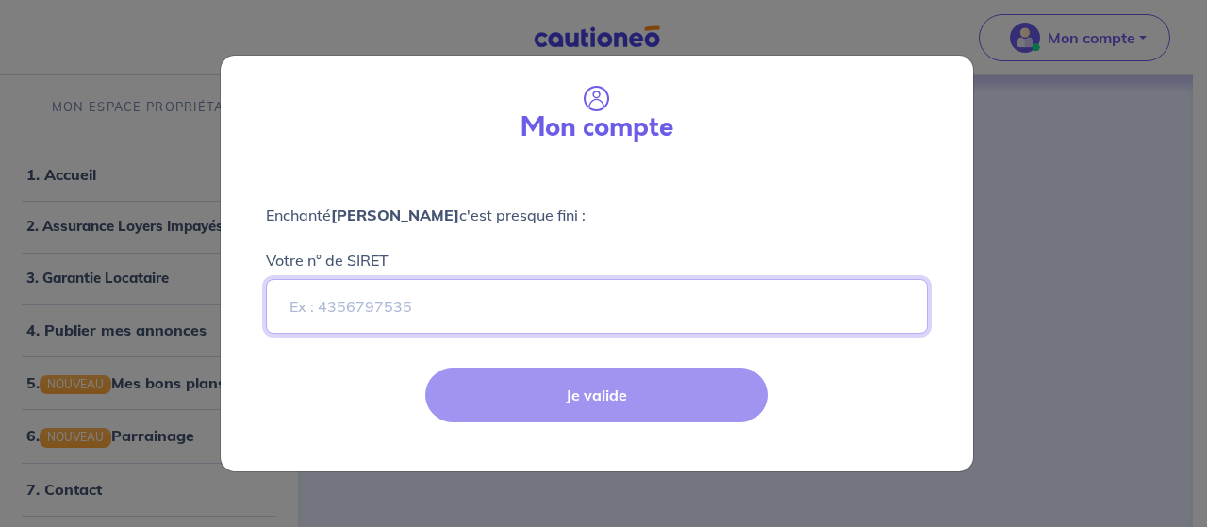
click at [491, 305] on input "Votre n° de SIRET" at bounding box center [597, 306] width 662 height 55
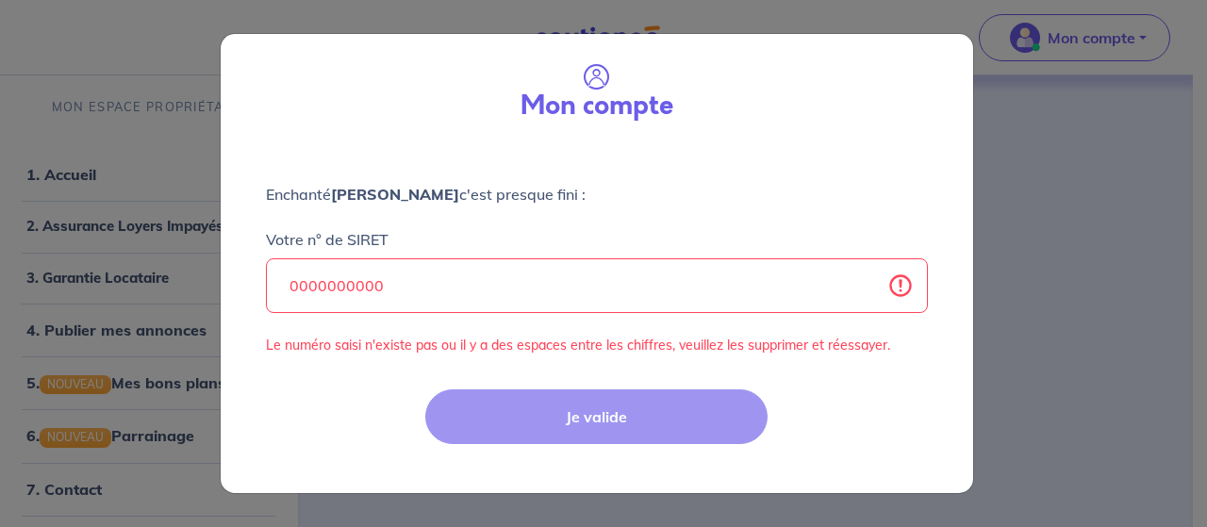
click at [562, 423] on div "Je valide" at bounding box center [596, 432] width 775 height 123
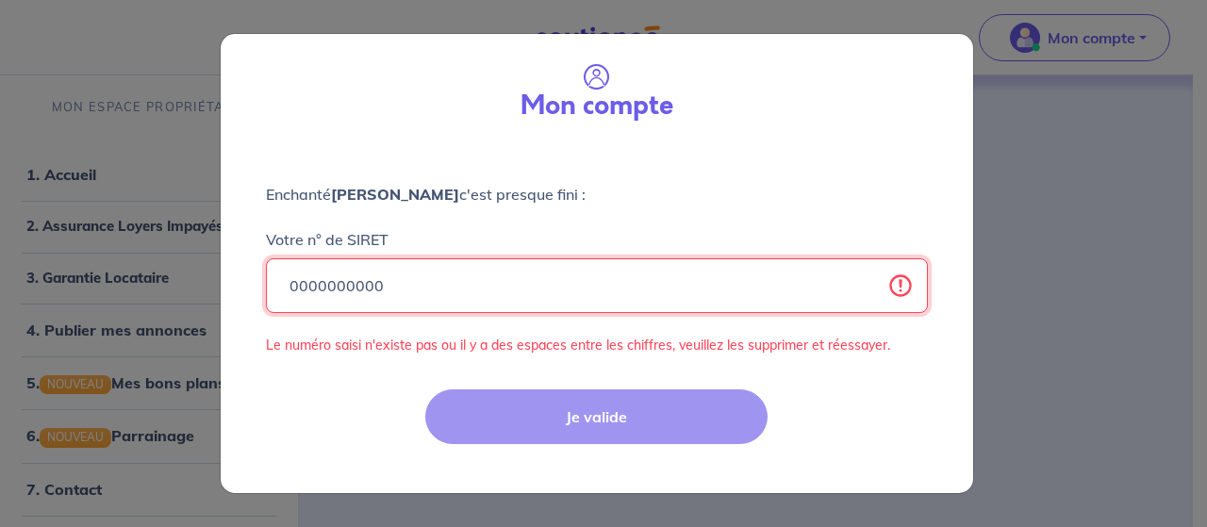
click at [439, 273] on input "0000000000" at bounding box center [597, 285] width 662 height 55
type input "0"
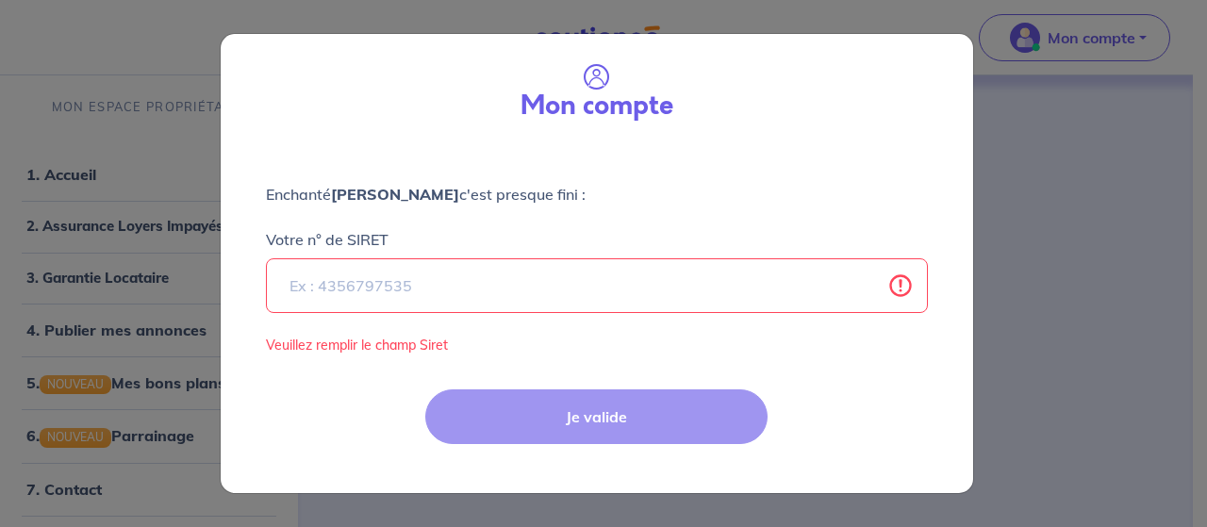
click at [581, 429] on div "Je valide" at bounding box center [596, 432] width 775 height 123
click at [898, 290] on input "Votre n° de SIRET" at bounding box center [597, 285] width 662 height 55
click at [900, 286] on input "Votre n° de SIRET" at bounding box center [597, 285] width 662 height 55
click at [143, 168] on div "Mon compte Enchanté [PERSON_NAME] c'est presque fini : Votre n° de [PERSON_NAME…" at bounding box center [603, 263] width 1207 height 527
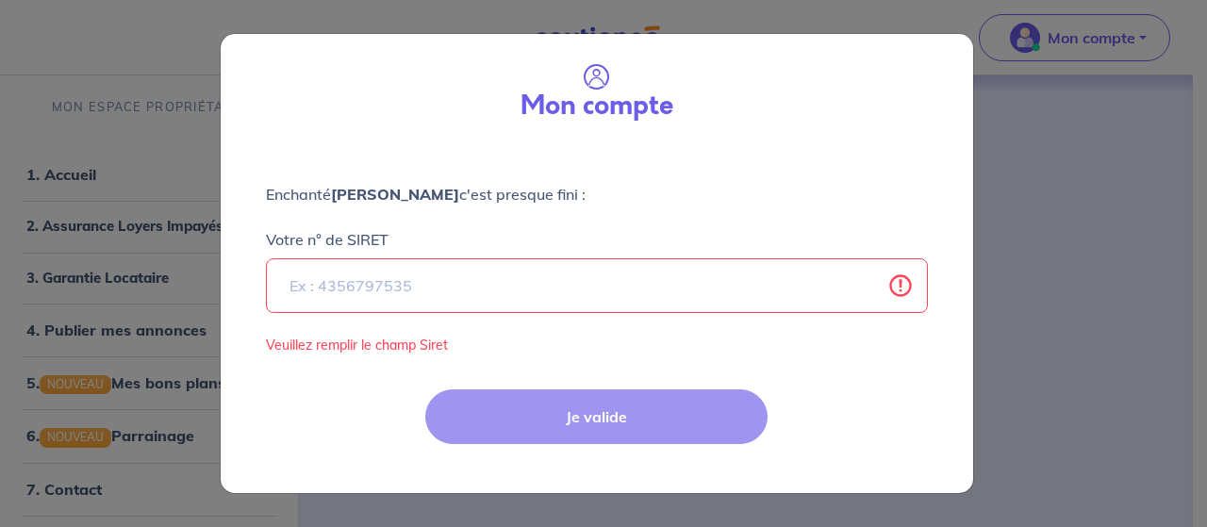
click at [1046, 35] on div "Mon compte Enchanté [PERSON_NAME] c'est presque fini : Votre n° de [PERSON_NAME…" at bounding box center [603, 263] width 1207 height 527
click at [142, 390] on div "Mon compte Enchanté [PERSON_NAME] c'est presque fini : Votre n° de [PERSON_NAME…" at bounding box center [603, 263] width 1207 height 527
click at [91, 489] on div "Mon compte Enchanté [PERSON_NAME] c'est presque fini : Votre n° de [PERSON_NAME…" at bounding box center [603, 263] width 1207 height 527
select select "FR"
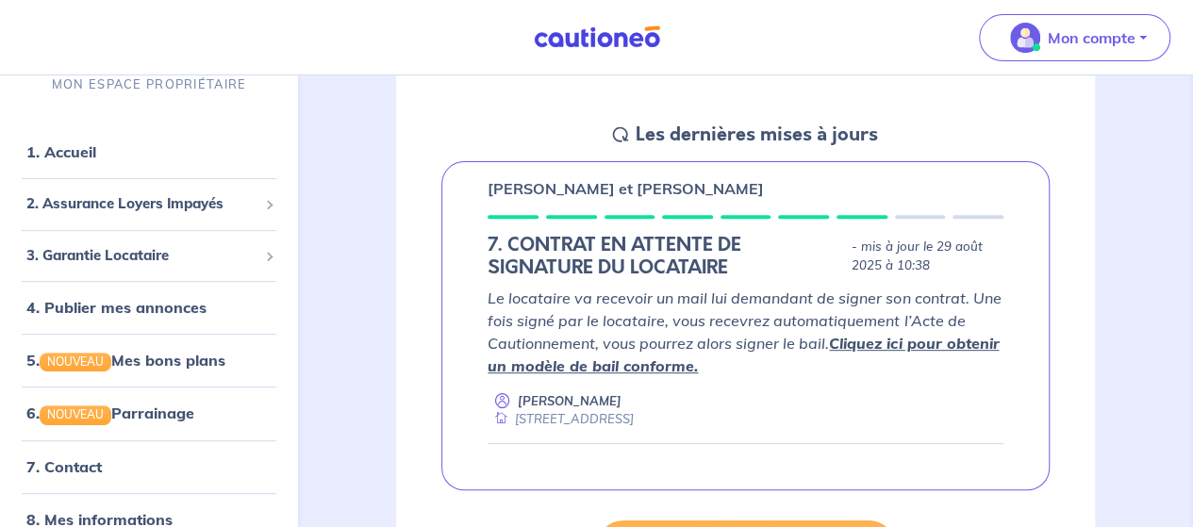
scroll to position [211, 0]
